Goal: Transaction & Acquisition: Purchase product/service

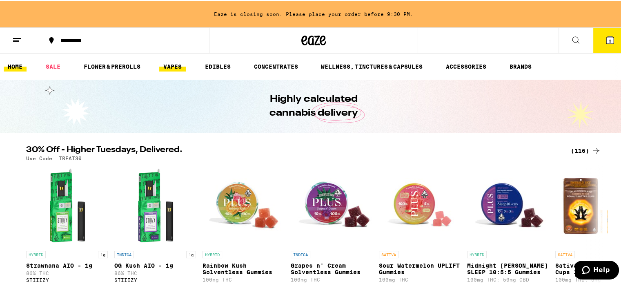
click at [167, 68] on link "VAPES" at bounding box center [172, 65] width 27 height 10
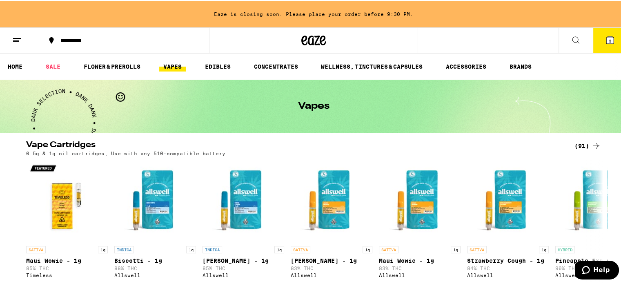
click at [579, 143] on div "(91)" at bounding box center [588, 145] width 27 height 10
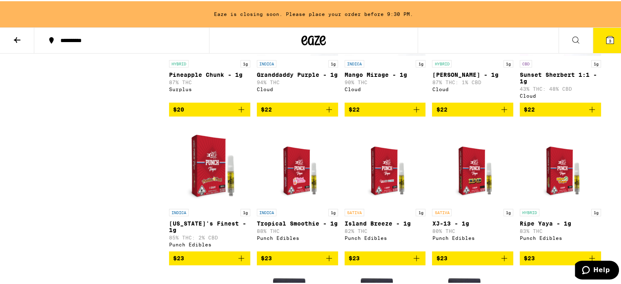
scroll to position [605, 0]
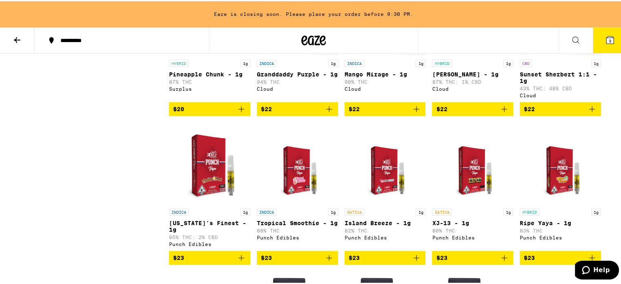
click at [15, 40] on icon at bounding box center [17, 39] width 10 height 10
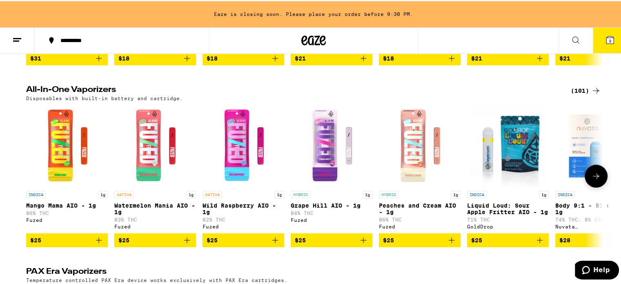
scroll to position [236, 0]
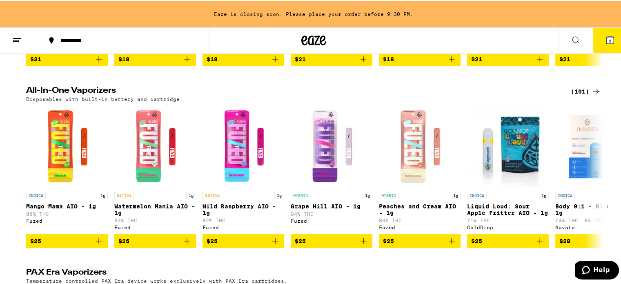
click at [592, 87] on icon at bounding box center [597, 90] width 10 height 10
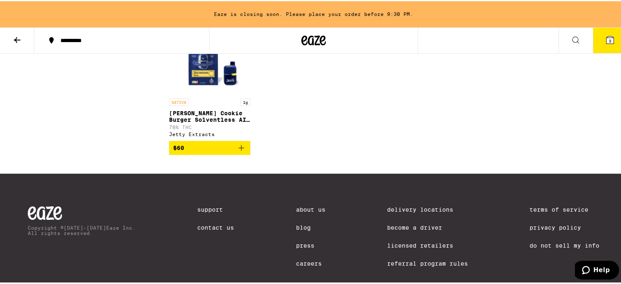
scroll to position [3118, 0]
click at [200, 152] on span "$60" at bounding box center [209, 147] width 73 height 10
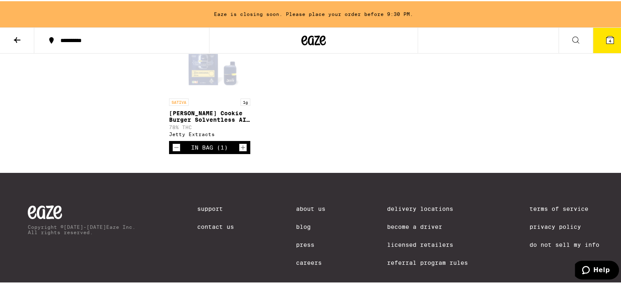
click at [239, 151] on icon "Increment" at bounding box center [242, 146] width 7 height 10
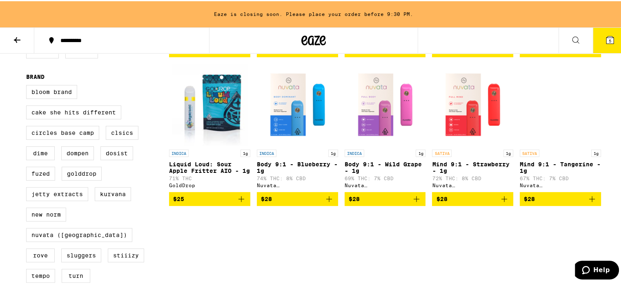
scroll to position [207, 0]
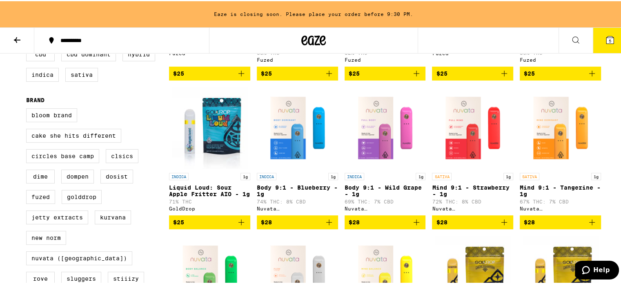
click at [25, 41] on button at bounding box center [17, 40] width 34 height 26
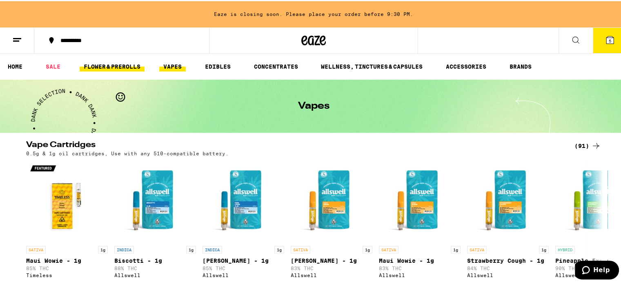
click at [127, 61] on link "FLOWER & PREROLLS" at bounding box center [112, 65] width 65 height 10
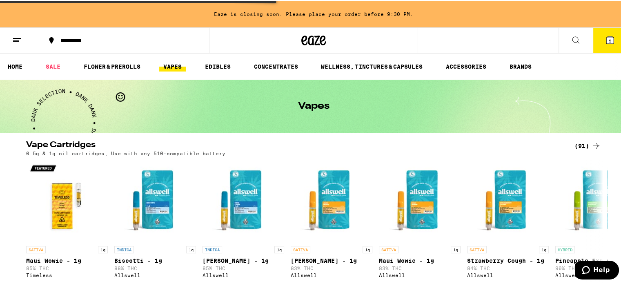
click at [608, 48] on button "5" at bounding box center [610, 39] width 34 height 25
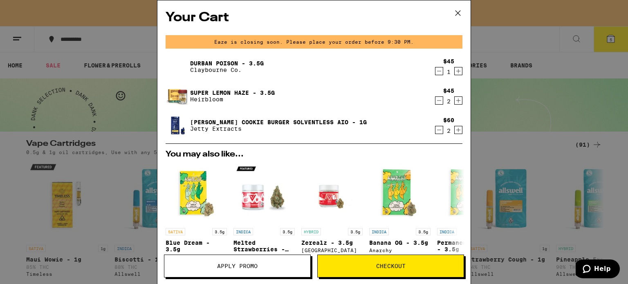
click at [128, 101] on div "Your Cart Eaze is closing soon. Please place your order before 9:30 PM. Durban …" at bounding box center [314, 142] width 628 height 284
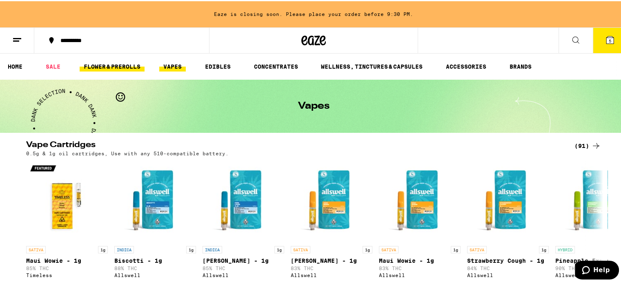
click at [109, 64] on link "FLOWER & PREROLLS" at bounding box center [112, 65] width 65 height 10
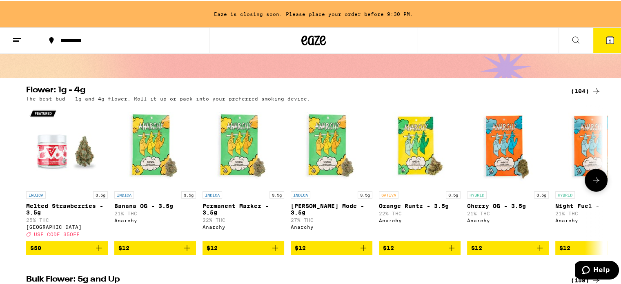
scroll to position [55, 0]
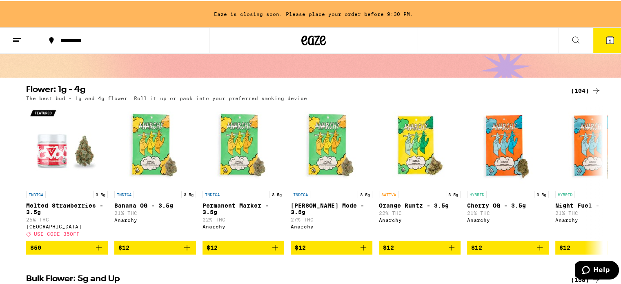
click at [578, 89] on div "(104)" at bounding box center [586, 90] width 30 height 10
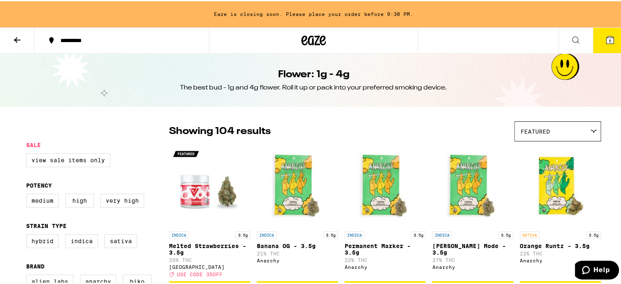
scroll to position [20, 0]
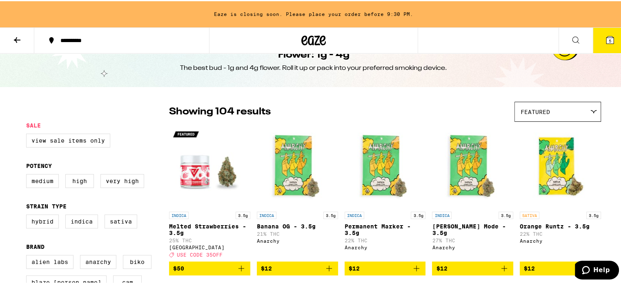
click at [119, 221] on label "Sativa" at bounding box center [121, 220] width 33 height 14
click at [28, 215] on input "Sativa" at bounding box center [28, 214] width 0 height 0
checkbox input "true"
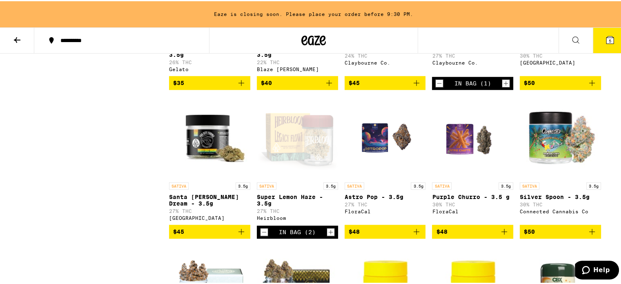
scroll to position [637, 0]
click at [262, 236] on icon "Decrement" at bounding box center [264, 231] width 7 height 10
click at [610, 45] on button "4" at bounding box center [610, 39] width 34 height 25
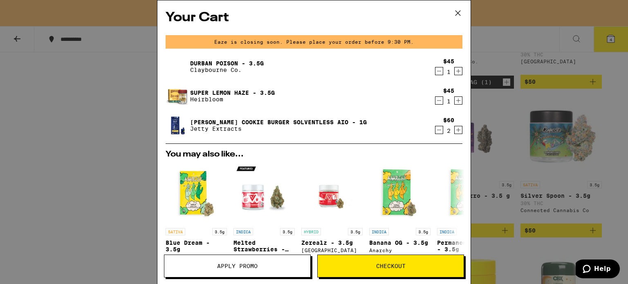
click at [435, 74] on icon "Decrement" at bounding box center [438, 71] width 7 height 10
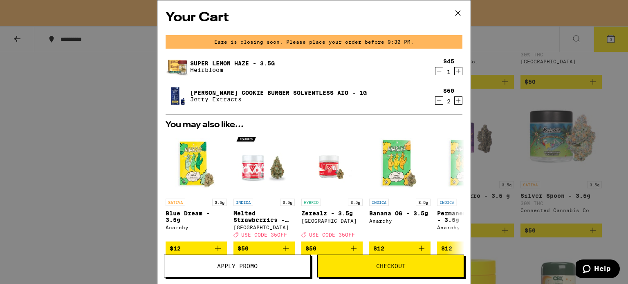
click at [74, 96] on div "Your Cart Eaze is closing soon. Please place your order before 9:30 PM. Super L…" at bounding box center [314, 142] width 628 height 284
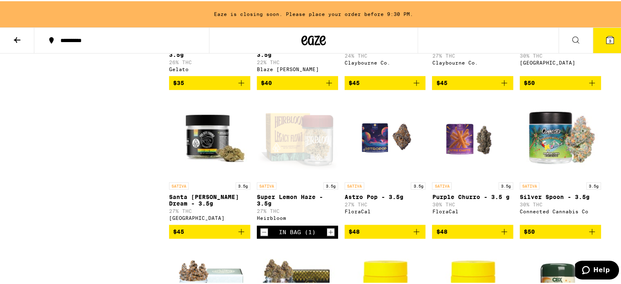
click at [20, 44] on button at bounding box center [17, 40] width 34 height 26
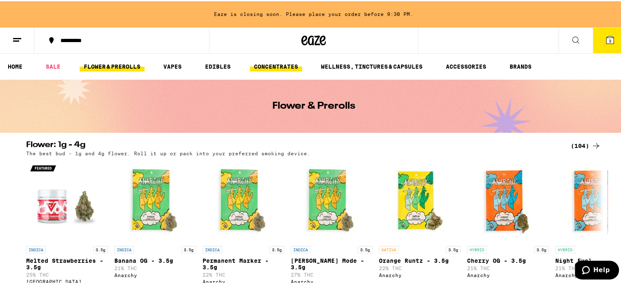
click at [266, 65] on link "CONCENTRATES" at bounding box center [276, 65] width 52 height 10
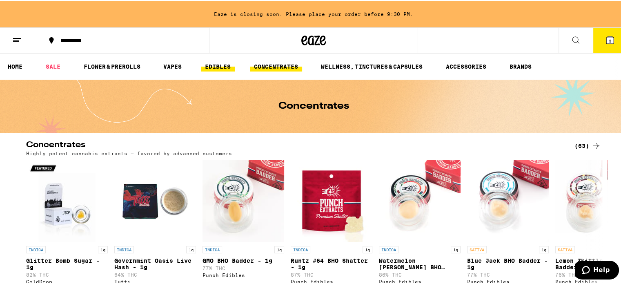
click at [206, 68] on link "EDIBLES" at bounding box center [218, 65] width 34 height 10
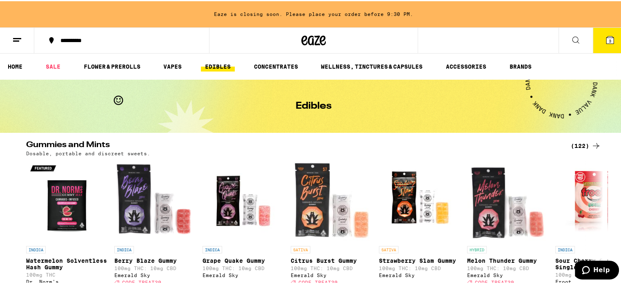
click at [580, 142] on div "(122)" at bounding box center [586, 145] width 30 height 10
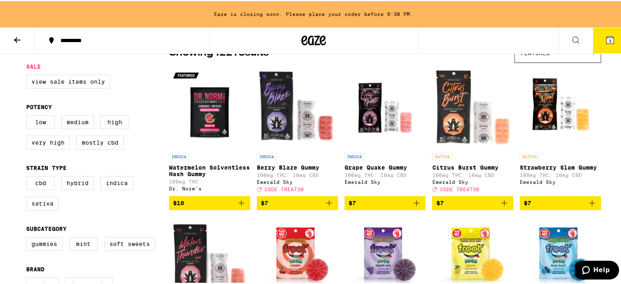
scroll to position [80, 0]
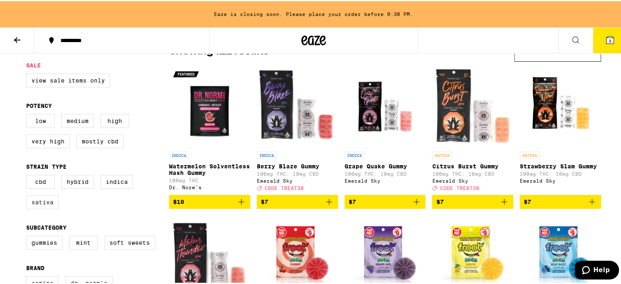
click at [29, 204] on label "Sativa" at bounding box center [42, 201] width 33 height 14
click at [28, 175] on input "Sativa" at bounding box center [28, 175] width 0 height 0
checkbox input "true"
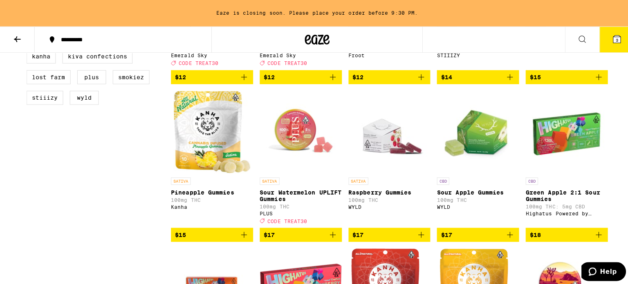
scroll to position [389, 0]
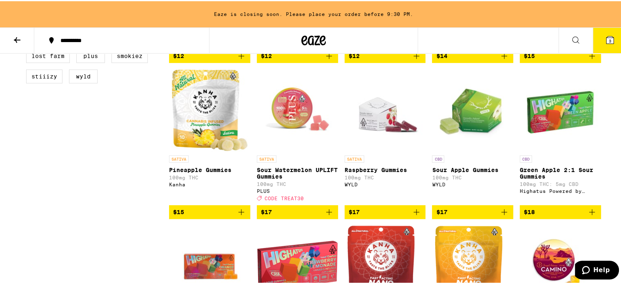
click at [323, 218] on button "$17" at bounding box center [297, 211] width 81 height 14
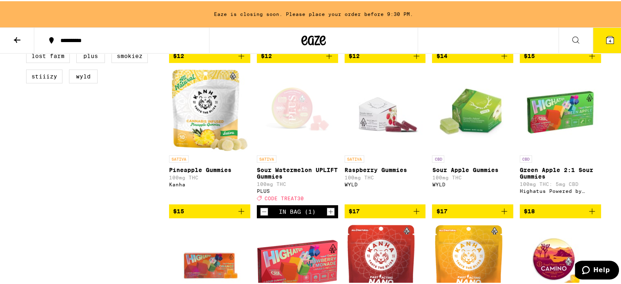
click at [327, 215] on icon "Increment" at bounding box center [330, 210] width 7 height 10
click at [605, 42] on icon at bounding box center [610, 39] width 10 height 10
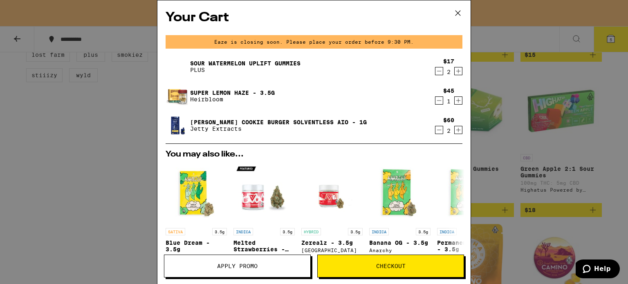
click at [237, 263] on span "Apply Promo" at bounding box center [237, 266] width 40 height 6
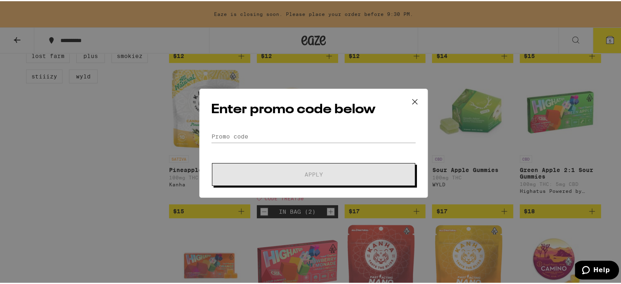
click at [268, 143] on form "Promo Code Apply" at bounding box center [313, 157] width 205 height 56
click at [239, 126] on div "Enter promo code below Promo Code Apply" at bounding box center [313, 141] width 229 height 109
click at [239, 134] on input "Promo Code" at bounding box center [313, 135] width 205 height 12
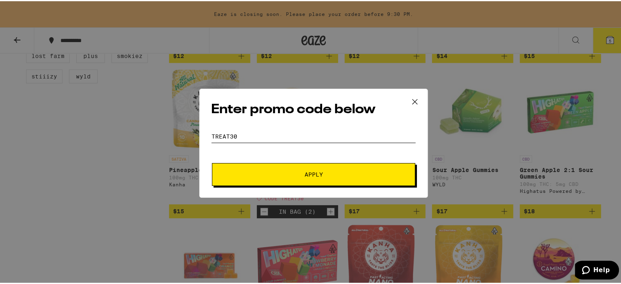
type input "TREAT30"
click at [212, 162] on button "Apply" at bounding box center [313, 173] width 203 height 23
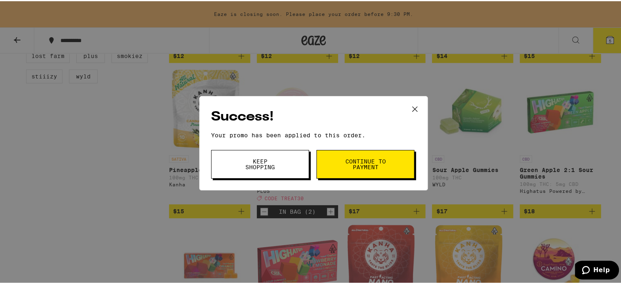
click at [337, 165] on button "Continue to payment" at bounding box center [366, 163] width 98 height 29
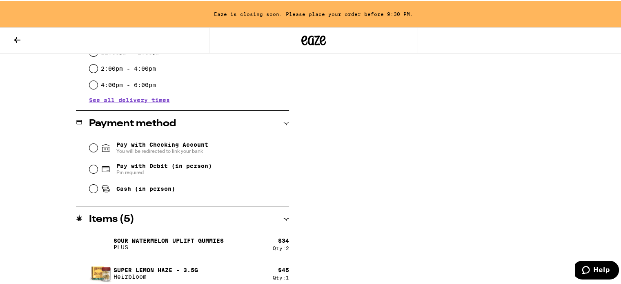
scroll to position [294, 0]
click at [150, 142] on span "Pay with Checking Account You will be redirected to link your bank" at bounding box center [162, 146] width 92 height 13
click at [98, 143] on input "Pay with Checking Account You will be redirected to link your bank" at bounding box center [93, 147] width 8 height 8
click at [126, 141] on span "Pay with Checking Account You will be redirected to link your bank" at bounding box center [162, 146] width 92 height 13
click at [98, 143] on input "Pay with Checking Account You will be redirected to link your bank" at bounding box center [93, 147] width 8 height 8
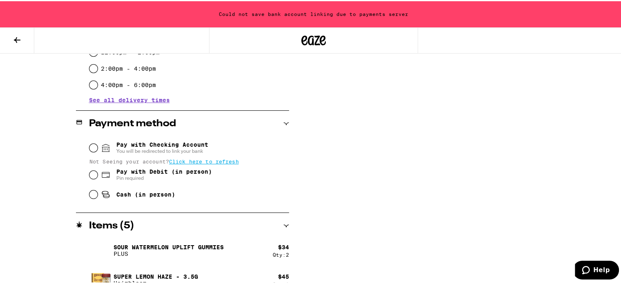
scroll to position [336, 0]
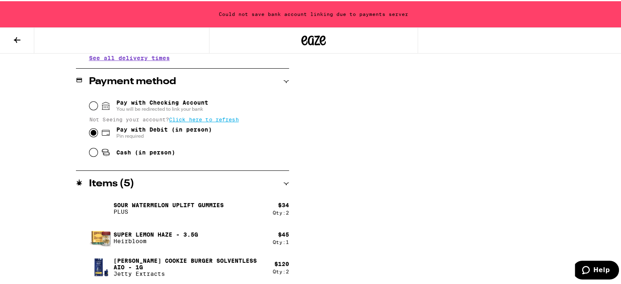
click at [89, 135] on input "Pay with Debit (in person) Pin required" at bounding box center [93, 131] width 8 height 8
radio input "true"
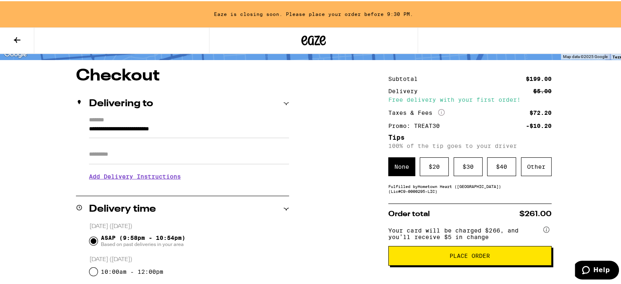
scroll to position [56, 0]
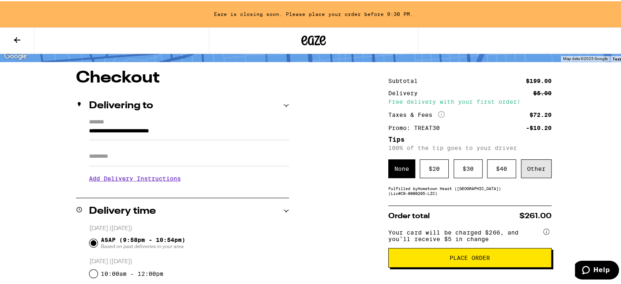
click at [542, 163] on div "Other" at bounding box center [536, 167] width 31 height 19
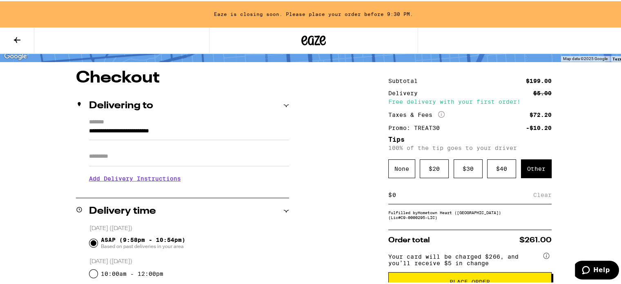
click at [467, 197] on input at bounding box center [462, 193] width 141 height 7
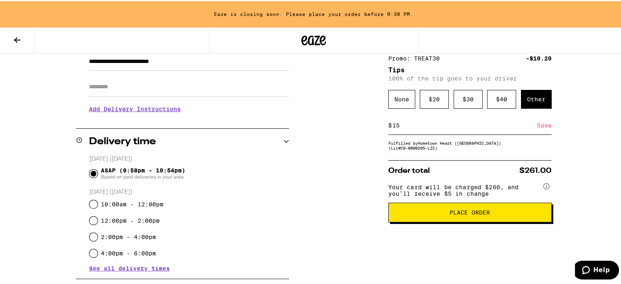
scroll to position [127, 0]
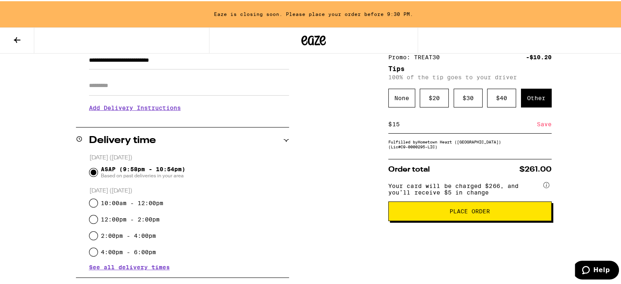
type input "15"
click at [464, 213] on span "Place Order" at bounding box center [470, 210] width 40 height 6
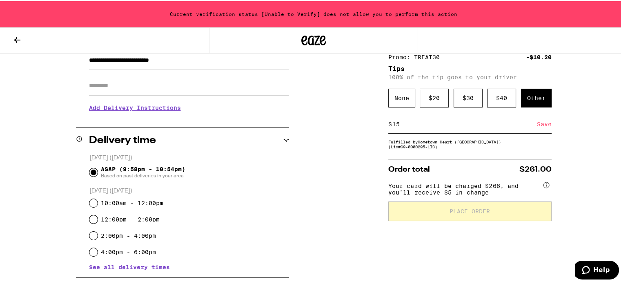
scroll to position [0, 0]
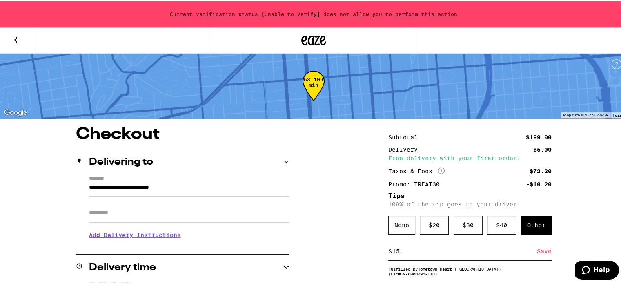
click at [19, 34] on icon at bounding box center [17, 39] width 10 height 10
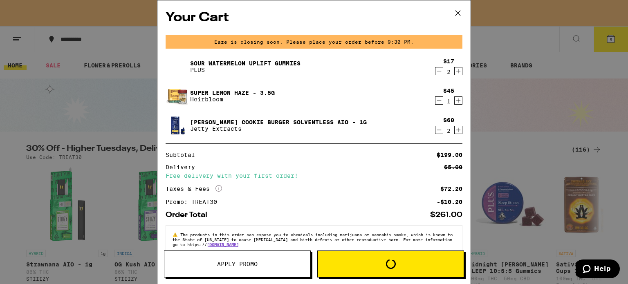
click at [455, 14] on icon at bounding box center [457, 13] width 12 height 12
click at [458, 13] on icon at bounding box center [457, 13] width 12 height 12
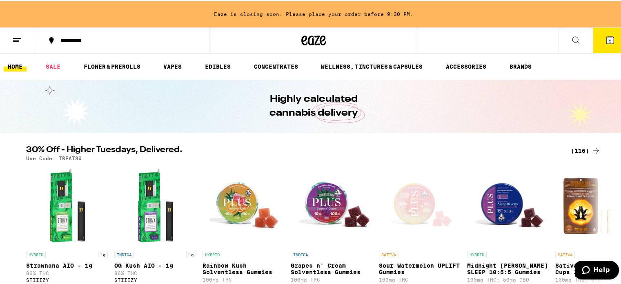
click at [452, 13] on div "Your Cart Eaze is closing soon. Please place your order before 9:30 PM. Sour Wa…" at bounding box center [314, 142] width 628 height 284
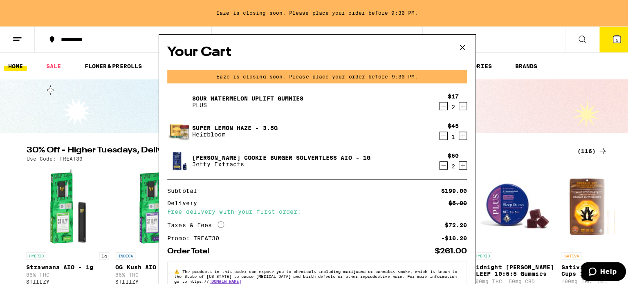
scroll to position [250, 0]
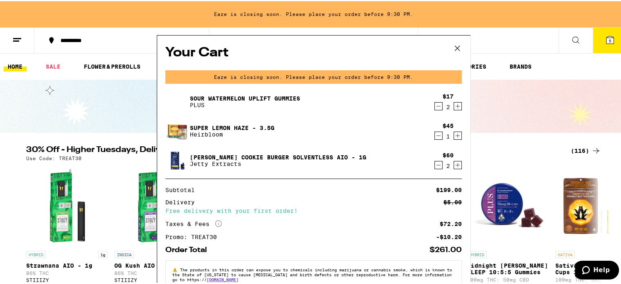
click at [22, 43] on div "Your Cart Eaze is closing soon. Please place your order before 9:30 PM. Sour Wa…" at bounding box center [314, 142] width 628 height 284
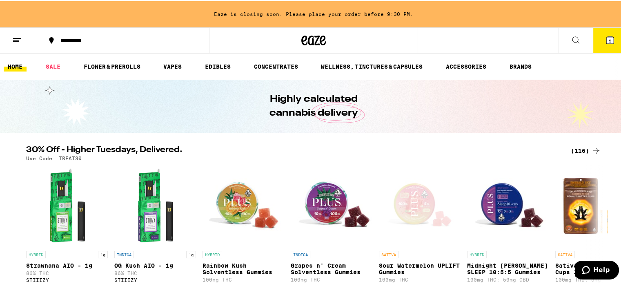
click at [22, 43] on button at bounding box center [17, 40] width 34 height 26
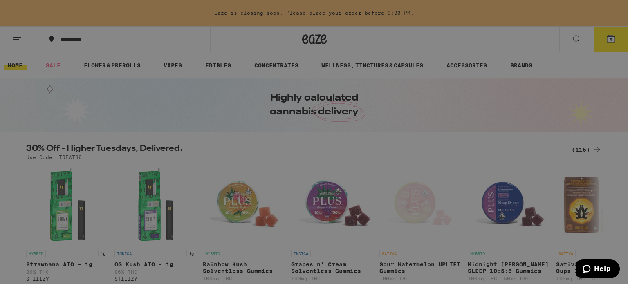
drag, startPoint x: 65, startPoint y: 44, endPoint x: 72, endPoint y: 98, distance: 54.4
click at [65, 44] on div "Shop" at bounding box center [113, 40] width 143 height 10
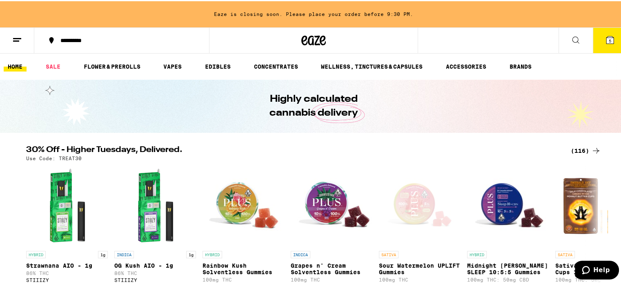
click at [18, 31] on button at bounding box center [17, 40] width 34 height 26
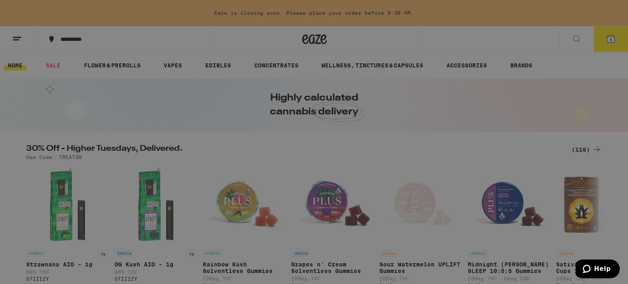
scroll to position [91, 0]
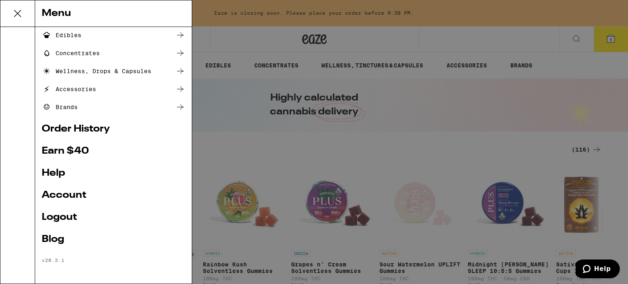
click at [57, 197] on link "Account" at bounding box center [113, 195] width 143 height 10
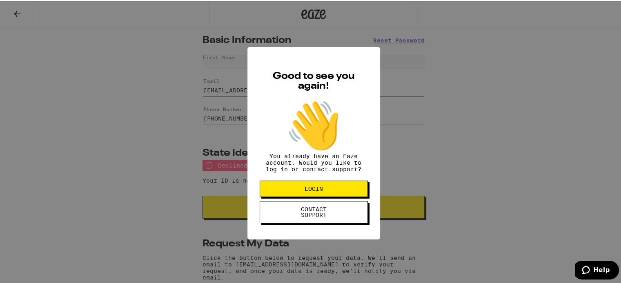
click at [311, 190] on span "LOGIN" at bounding box center [314, 188] width 18 height 6
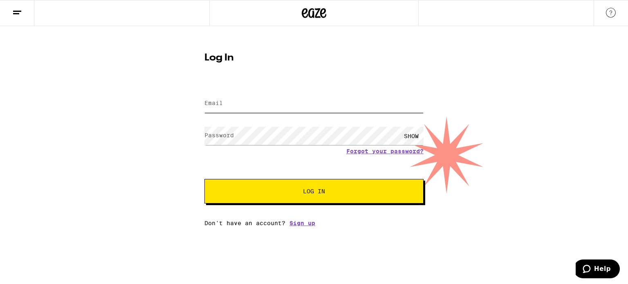
type input "[EMAIL_ADDRESS][DOMAIN_NAME]"
click at [239, 100] on input "[EMAIL_ADDRESS][DOMAIN_NAME]" at bounding box center [313, 103] width 219 height 18
click at [221, 189] on button "Log In" at bounding box center [313, 191] width 219 height 25
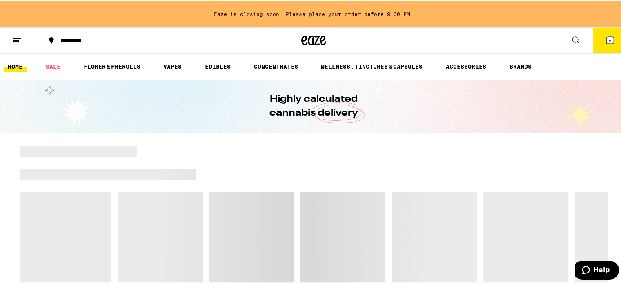
click at [25, 34] on button at bounding box center [17, 40] width 34 height 26
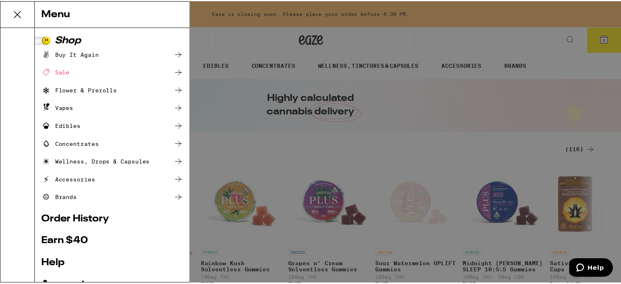
scroll to position [91, 0]
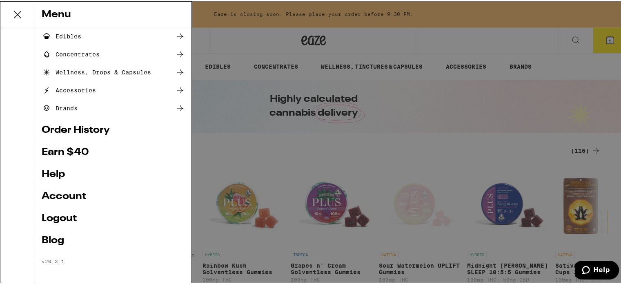
click at [69, 199] on link "Account" at bounding box center [113, 195] width 143 height 10
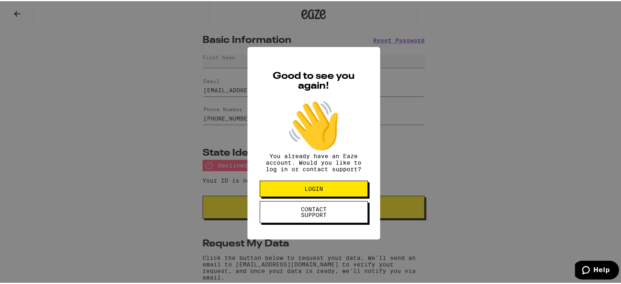
click at [288, 196] on button "LOGIN" at bounding box center [314, 187] width 108 height 16
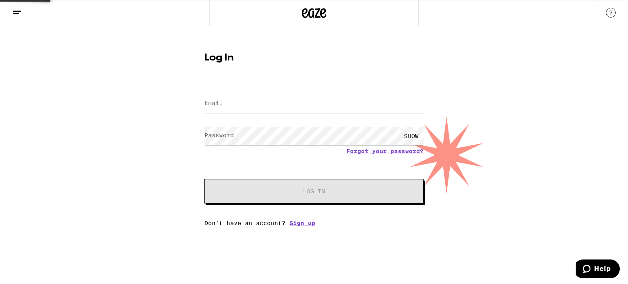
type input "[EMAIL_ADDRESS][DOMAIN_NAME]"
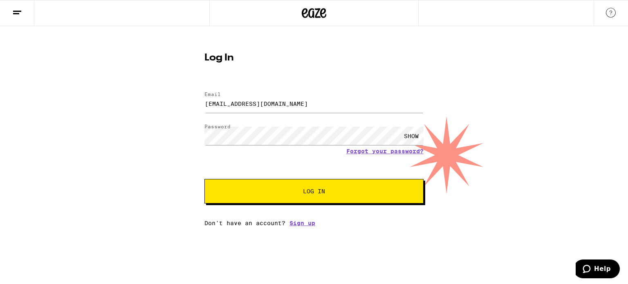
click at [288, 198] on button "Log In" at bounding box center [313, 191] width 219 height 25
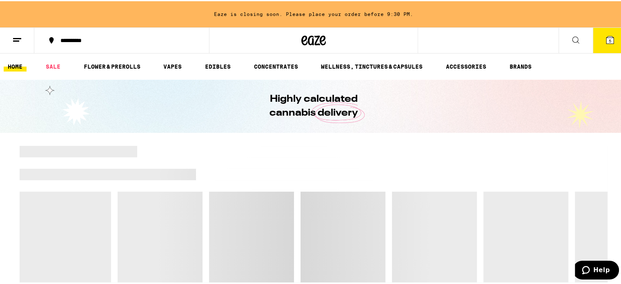
click at [610, 36] on button "5" at bounding box center [610, 39] width 34 height 25
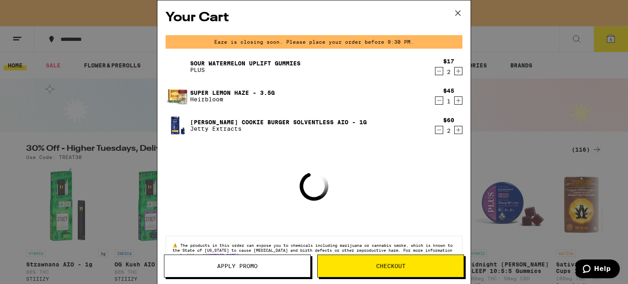
click at [377, 272] on button "Checkout" at bounding box center [390, 266] width 147 height 23
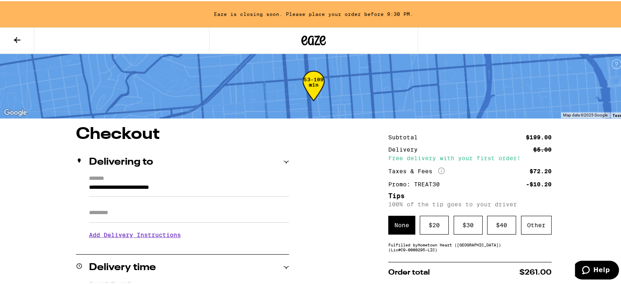
scroll to position [134, 0]
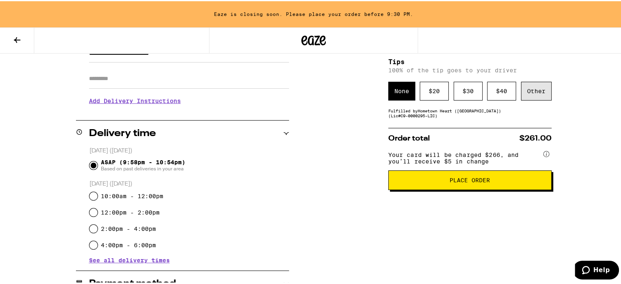
click at [538, 88] on div "Other" at bounding box center [536, 89] width 31 height 19
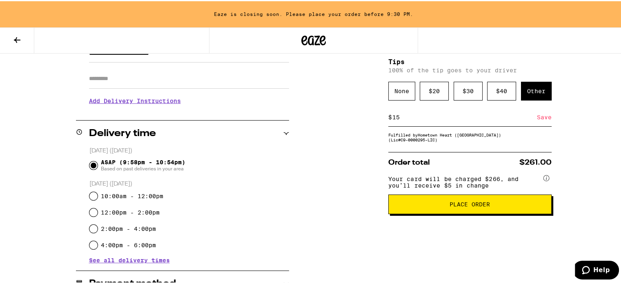
scroll to position [261, 0]
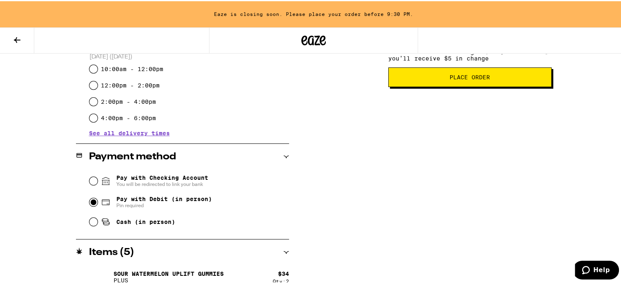
type input "15"
click at [510, 86] on button "Place Order" at bounding box center [470, 76] width 163 height 20
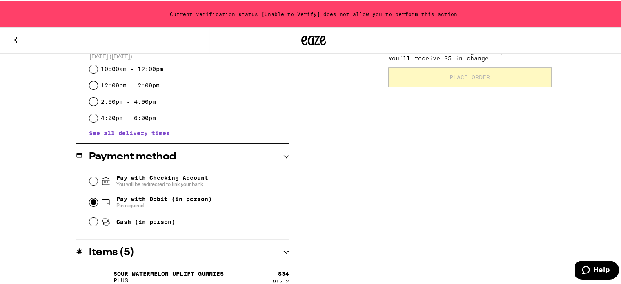
click at [2, 31] on button at bounding box center [17, 40] width 34 height 26
